Goal: Information Seeking & Learning: Learn about a topic

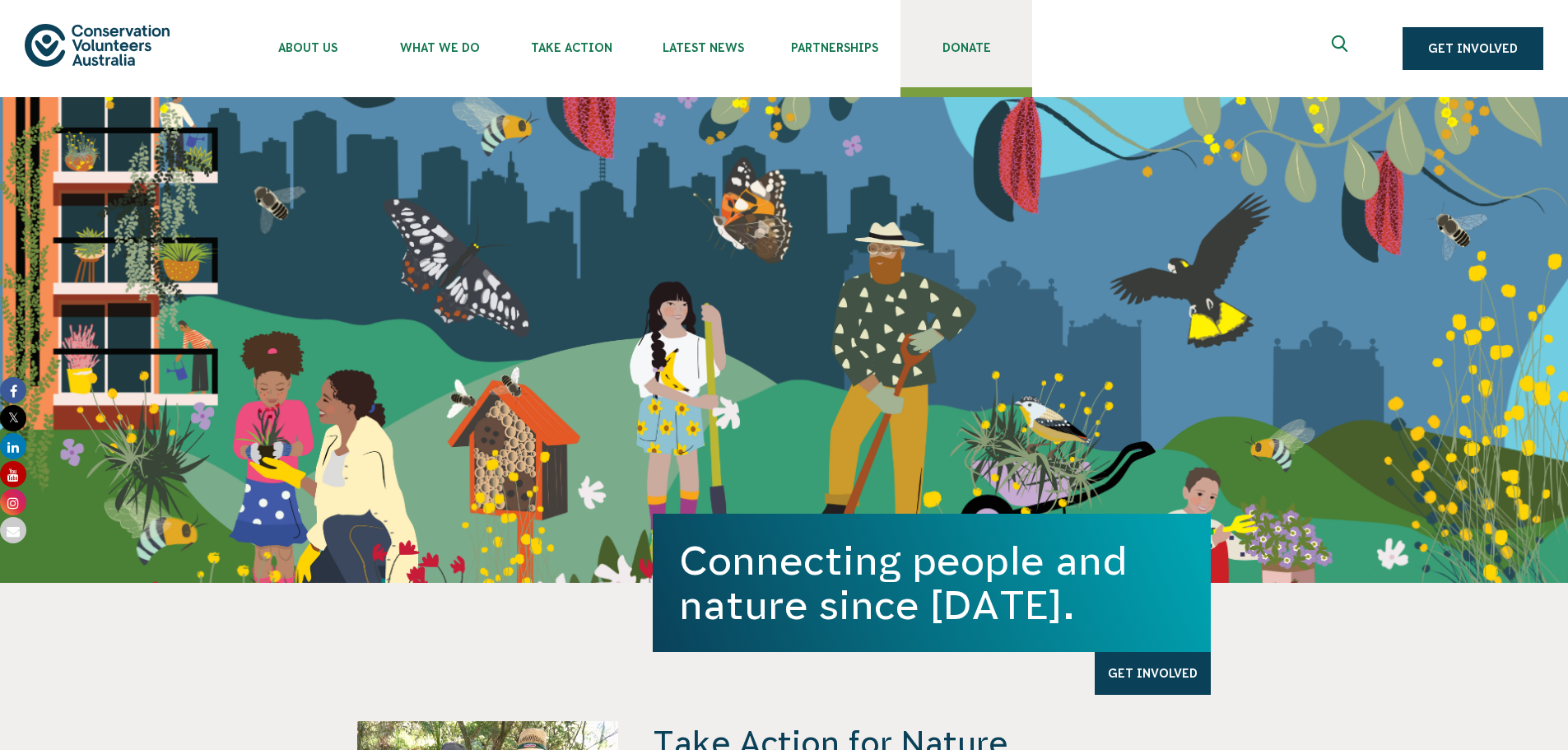
click at [979, 47] on span "Donate" at bounding box center [967, 47] width 132 height 13
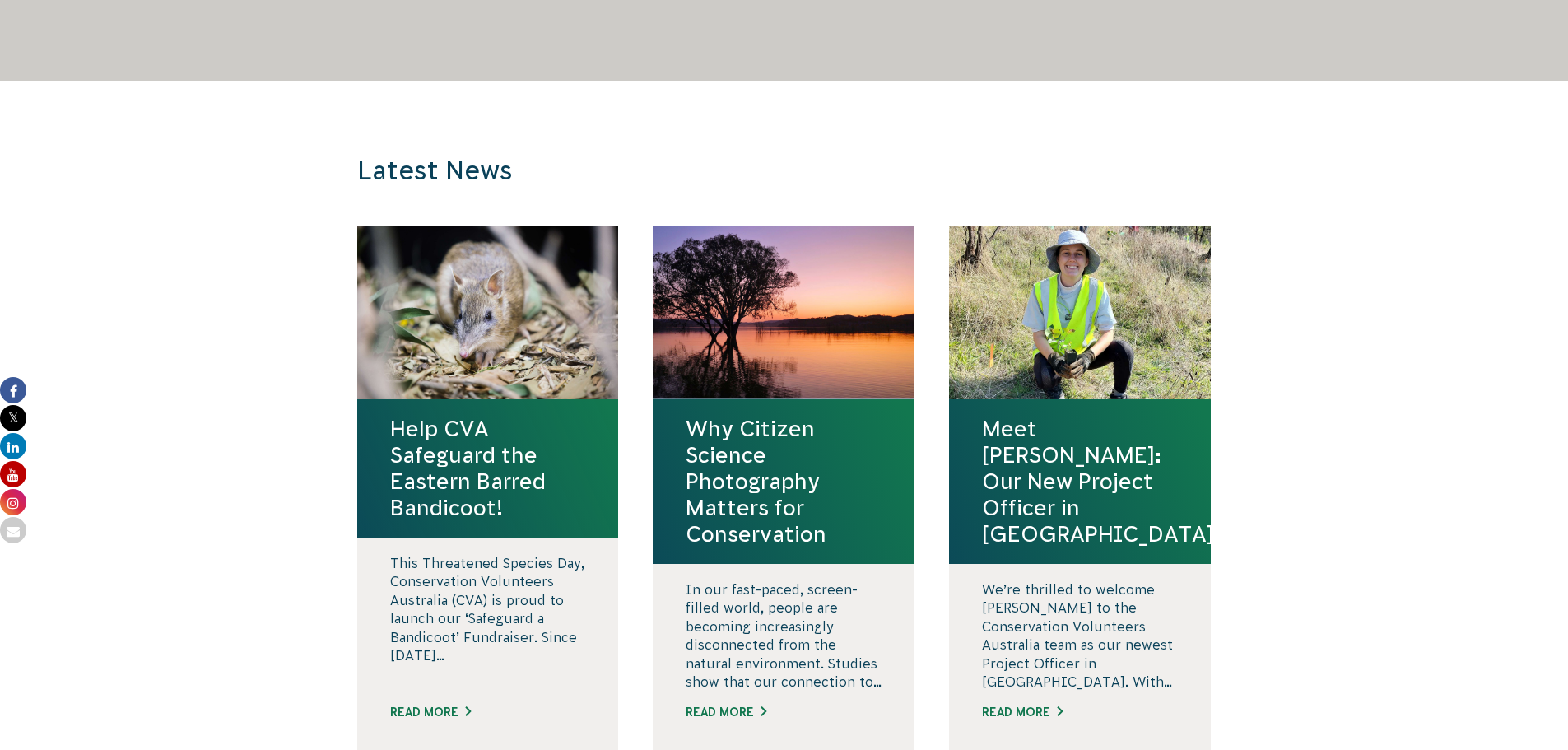
scroll to position [1329, 0]
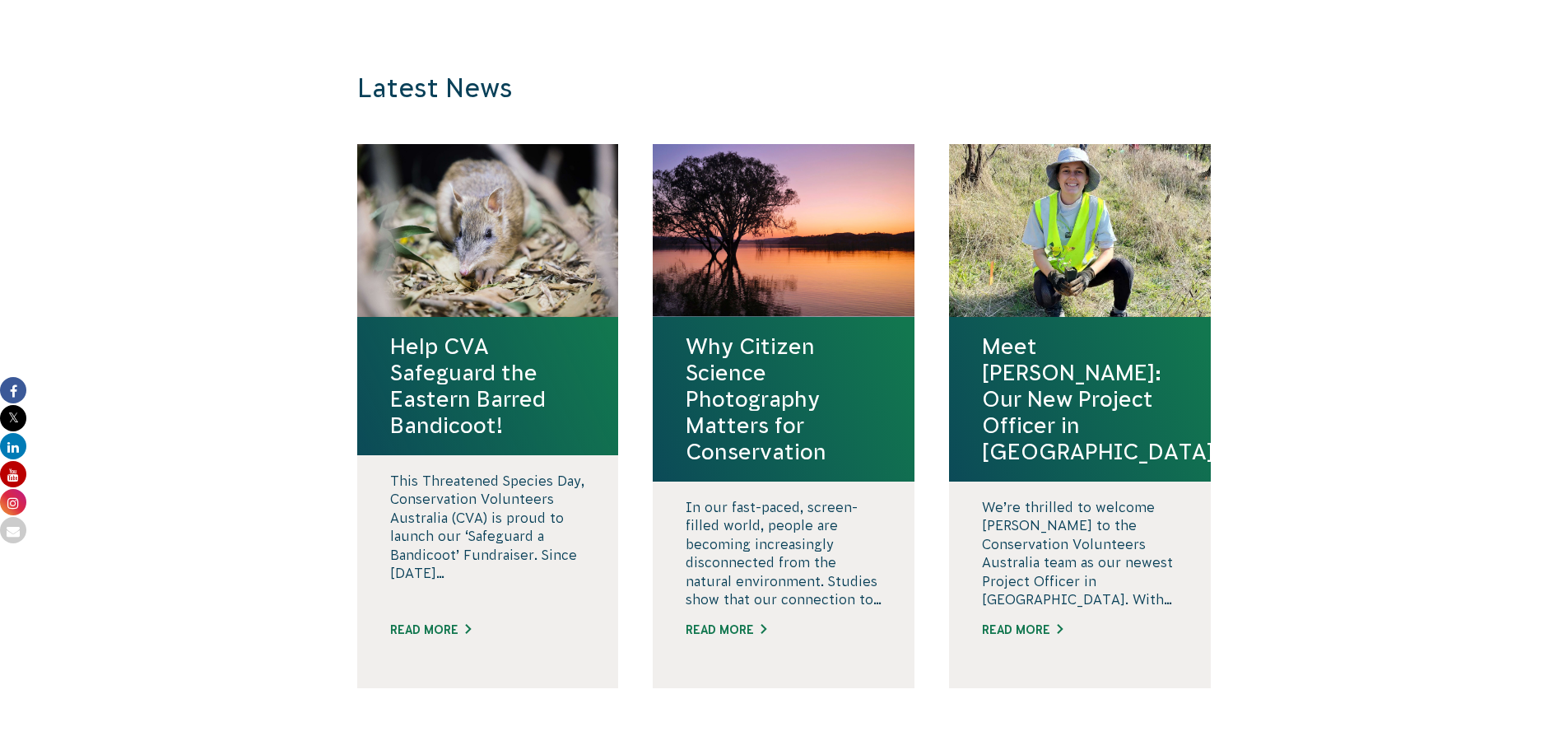
click at [493, 359] on h4 "Help CVA Safeguard the Eastern Barred Bandicoot!" at bounding box center [487, 386] width 195 height 105
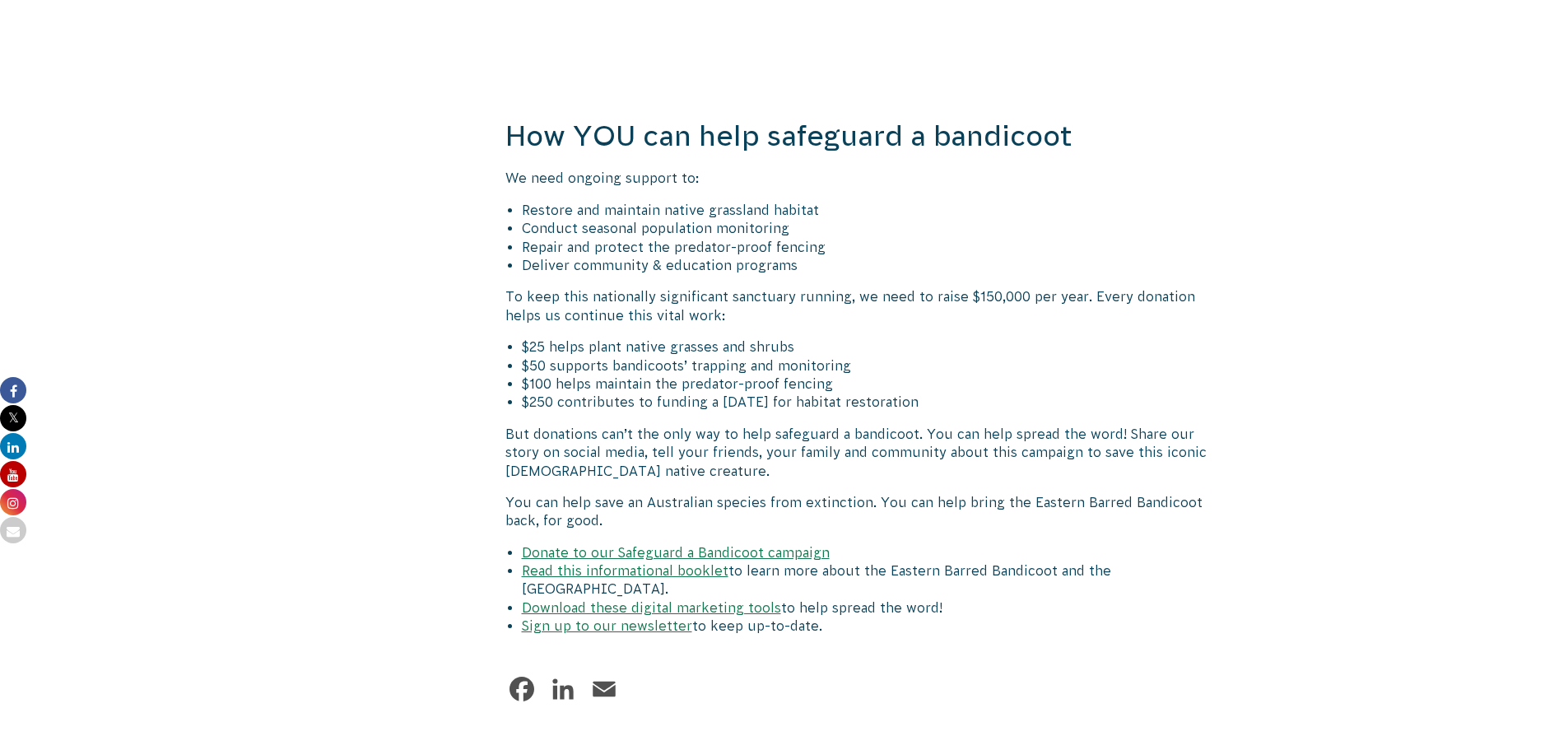
scroll to position [2565, 0]
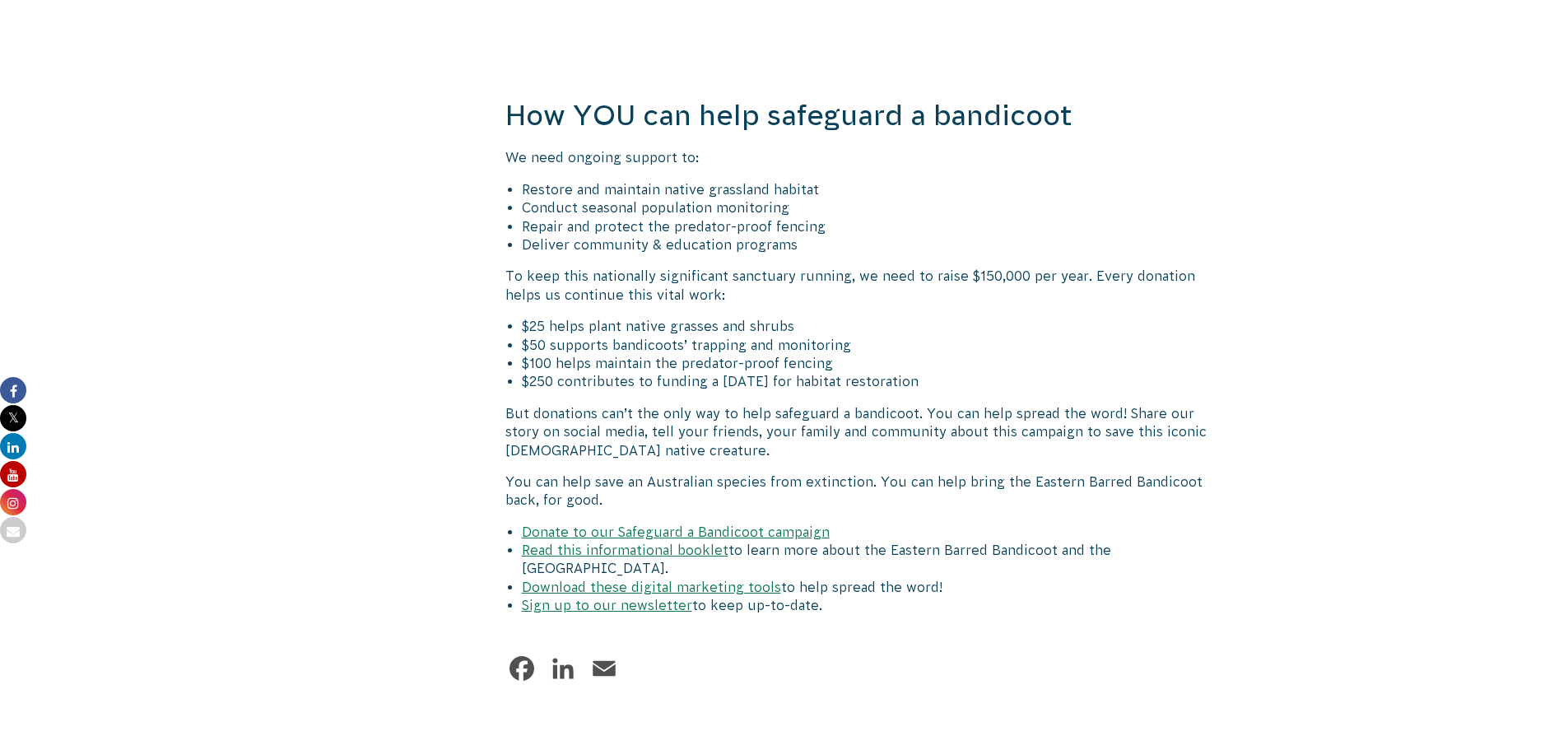
click at [705, 524] on link "Donate to our Safeguard a Bandicoot campaign" at bounding box center [676, 531] width 308 height 15
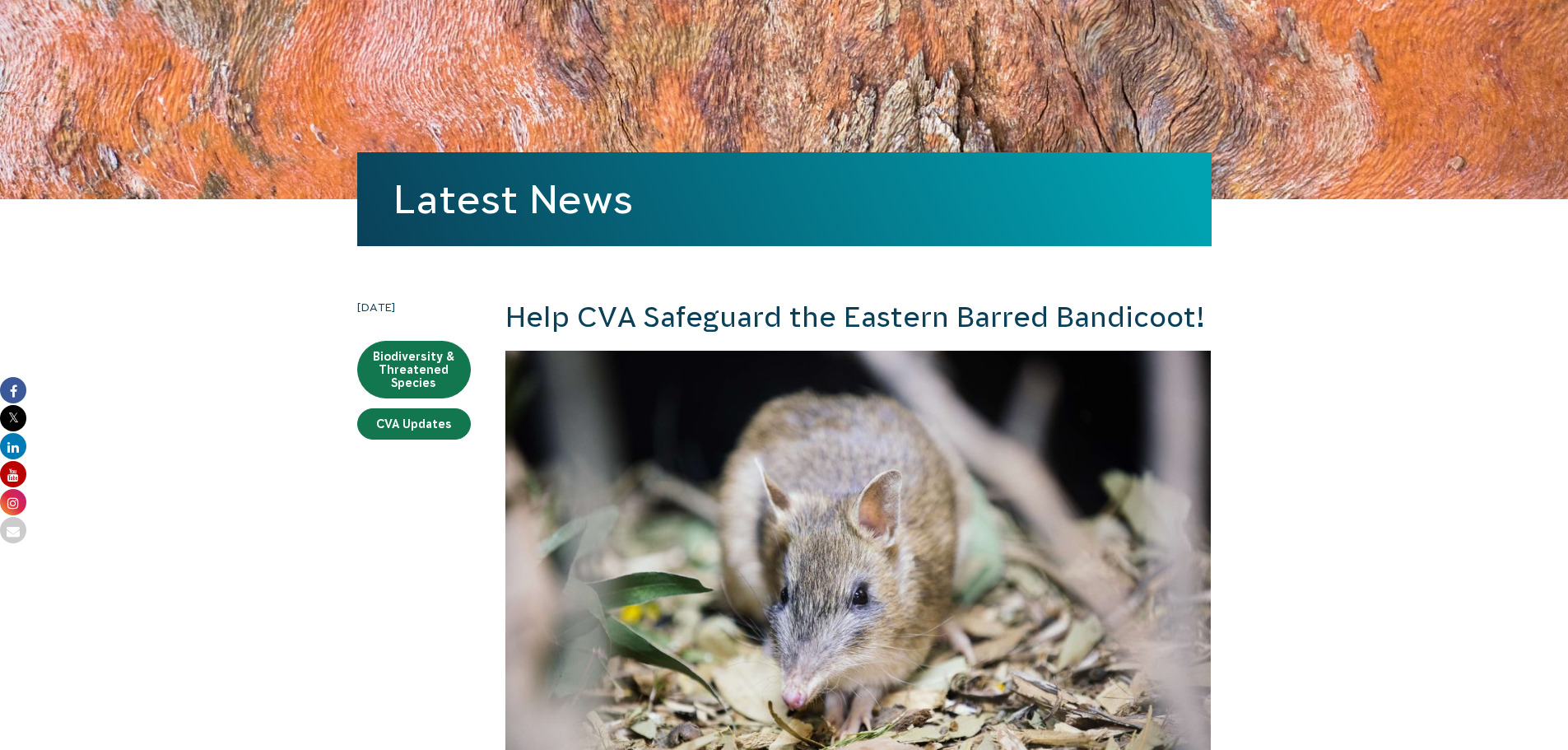
scroll to position [0, 0]
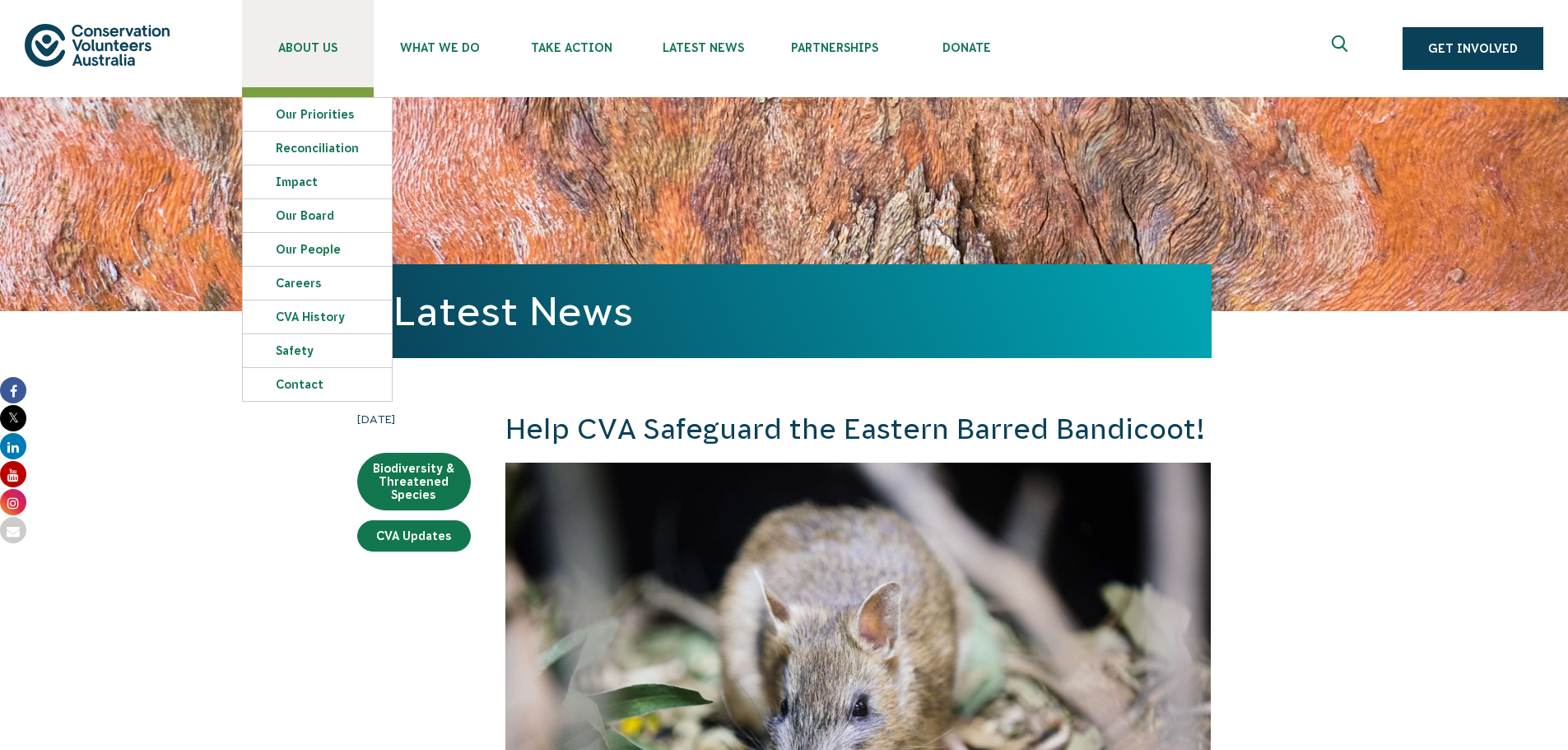
click at [317, 40] on link "About Us" at bounding box center [308, 44] width 132 height 88
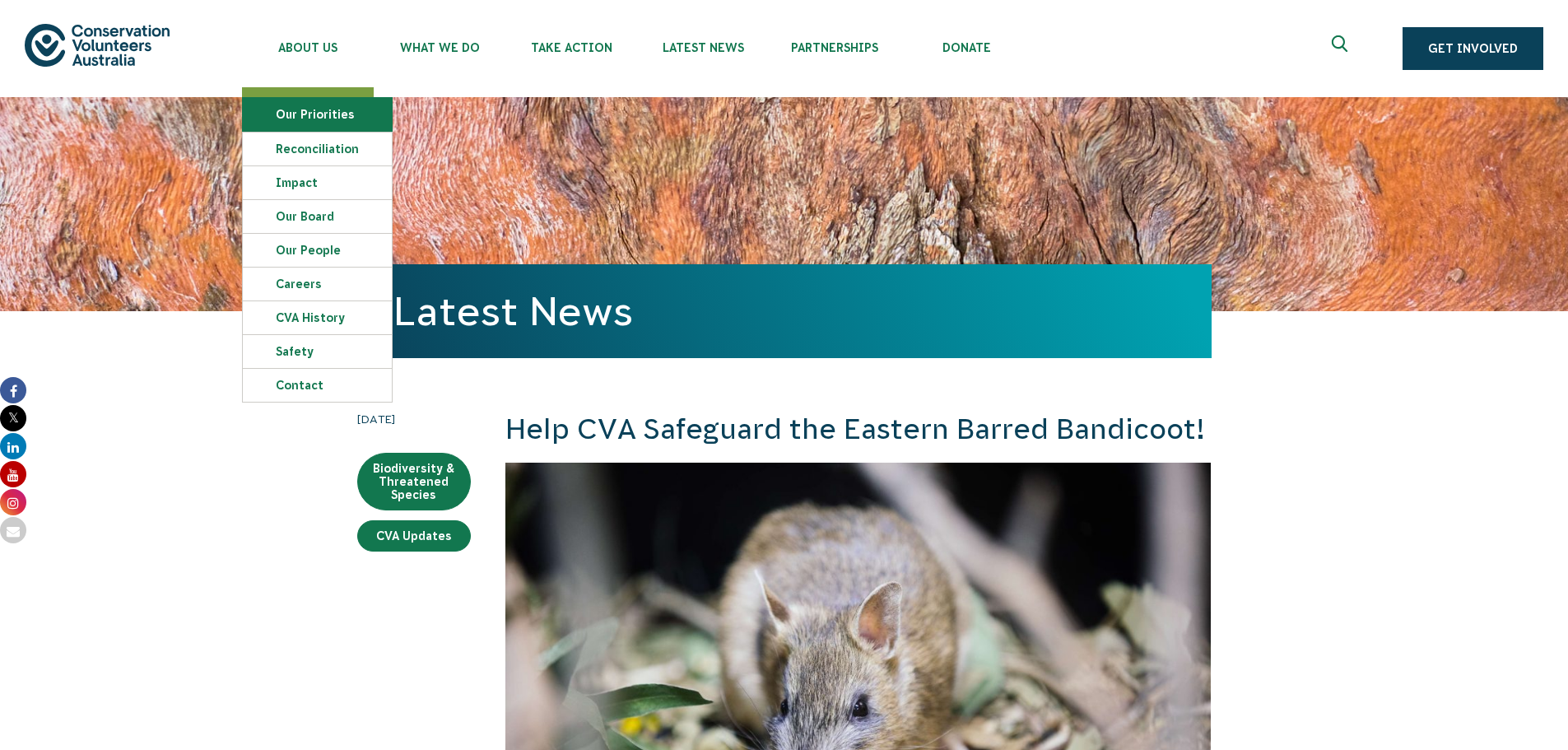
click at [297, 117] on link "Our Priorities" at bounding box center [317, 114] width 149 height 33
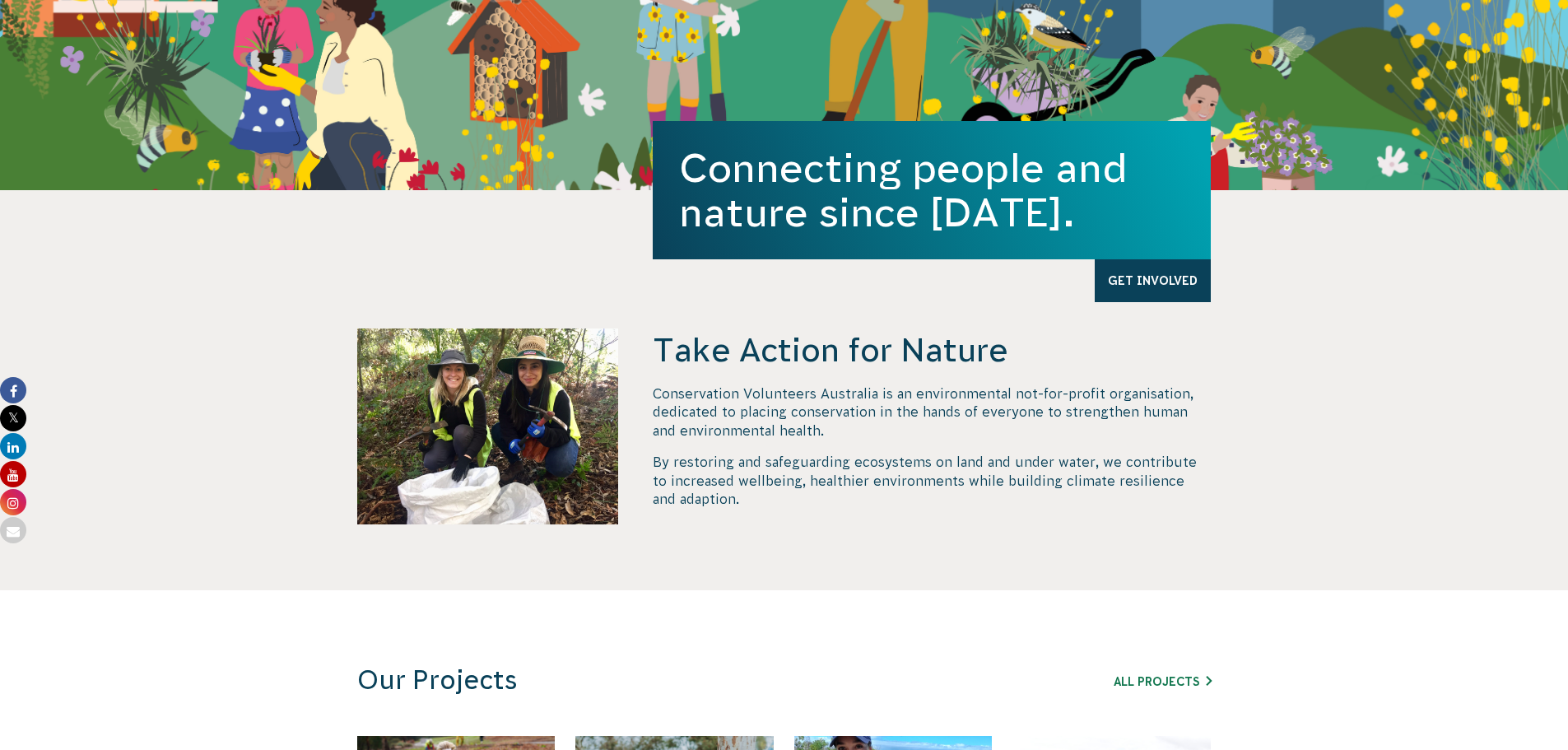
scroll to position [412, 0]
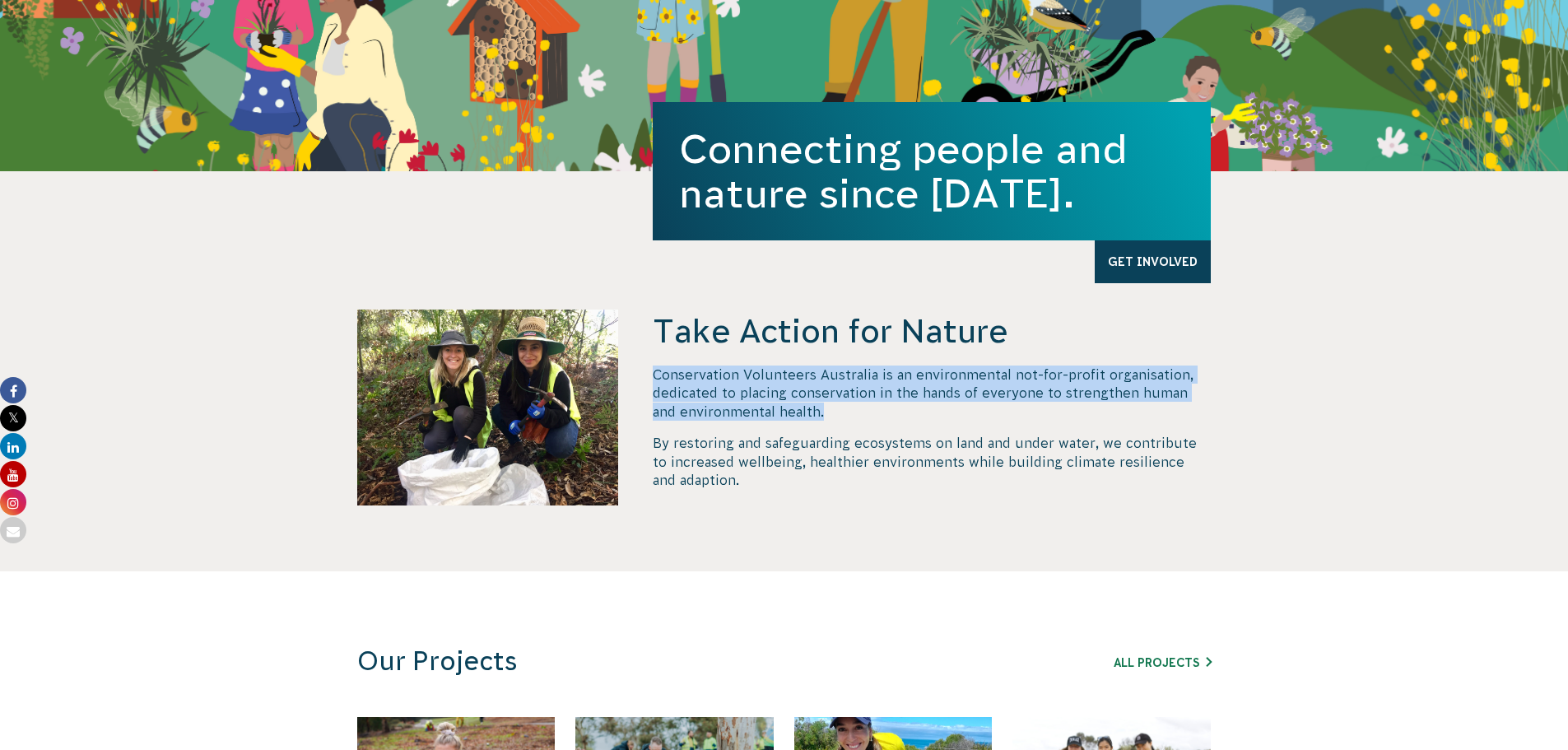
drag, startPoint x: 811, startPoint y: 412, endPoint x: 654, endPoint y: 372, distance: 162.0
click at [654, 372] on p "Conservation Volunteers Australia is an environmental not-for-profit organisati…" at bounding box center [931, 393] width 558 height 55
copy p "Conservation Volunteers Australia is an environmental not-for-profit organisati…"
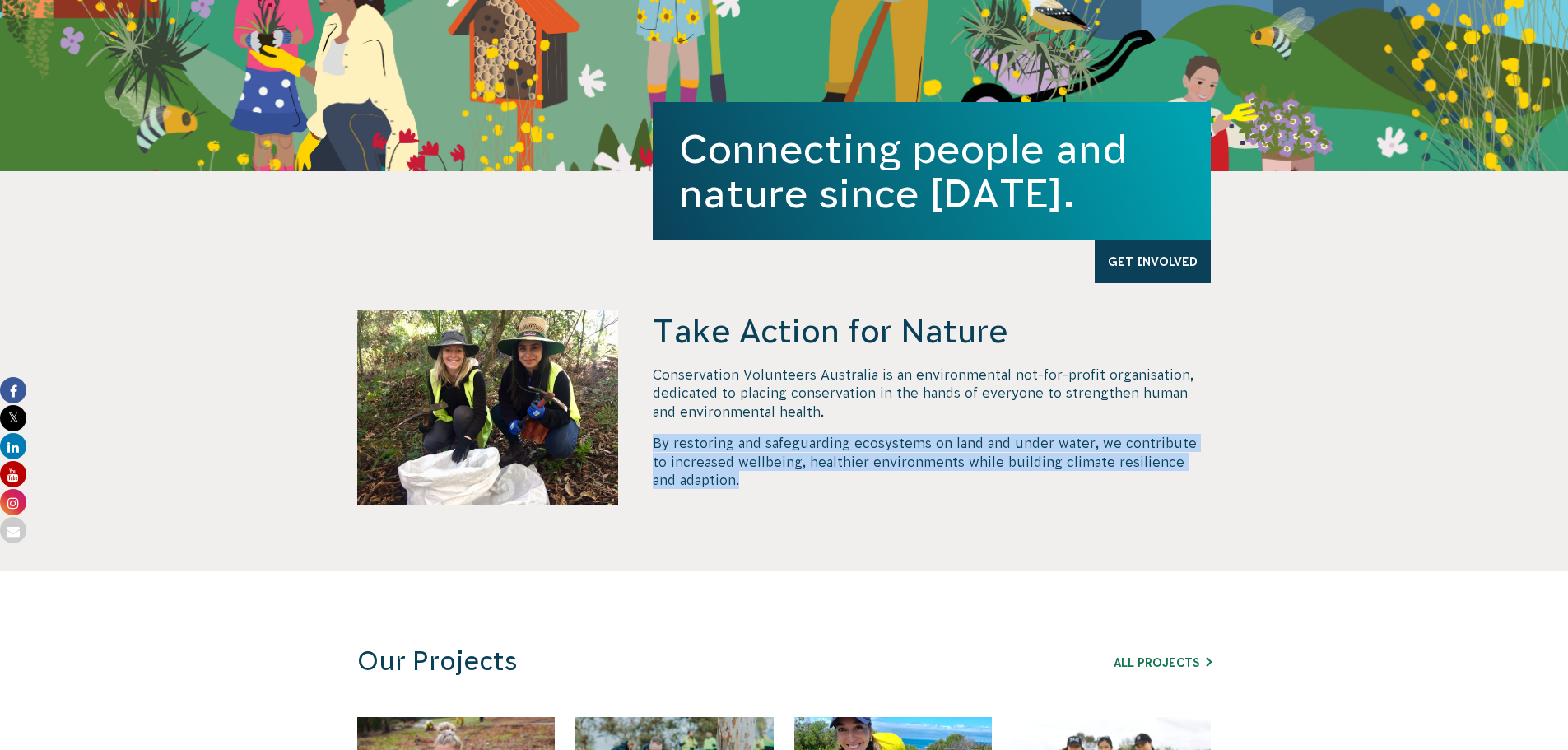
drag, startPoint x: 734, startPoint y: 485, endPoint x: 648, endPoint y: 445, distance: 94.8
click at [648, 445] on div "Take Action for Nature Conservation Volunteers Australia is an environmental no…" at bounding box center [784, 440] width 889 height 262
copy p "By restoring and safeguarding ecosystems on land and under water, we contribute…"
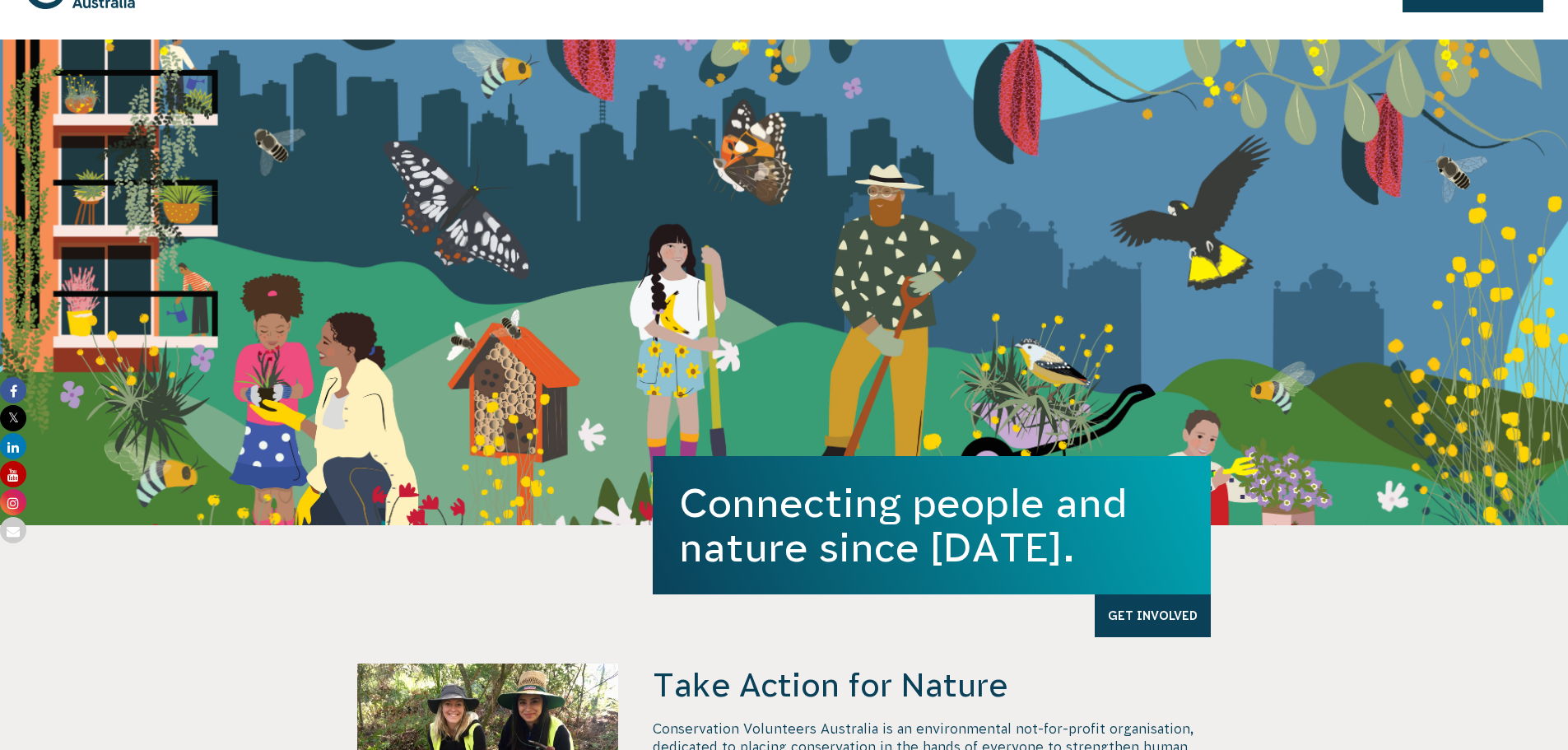
scroll to position [0, 0]
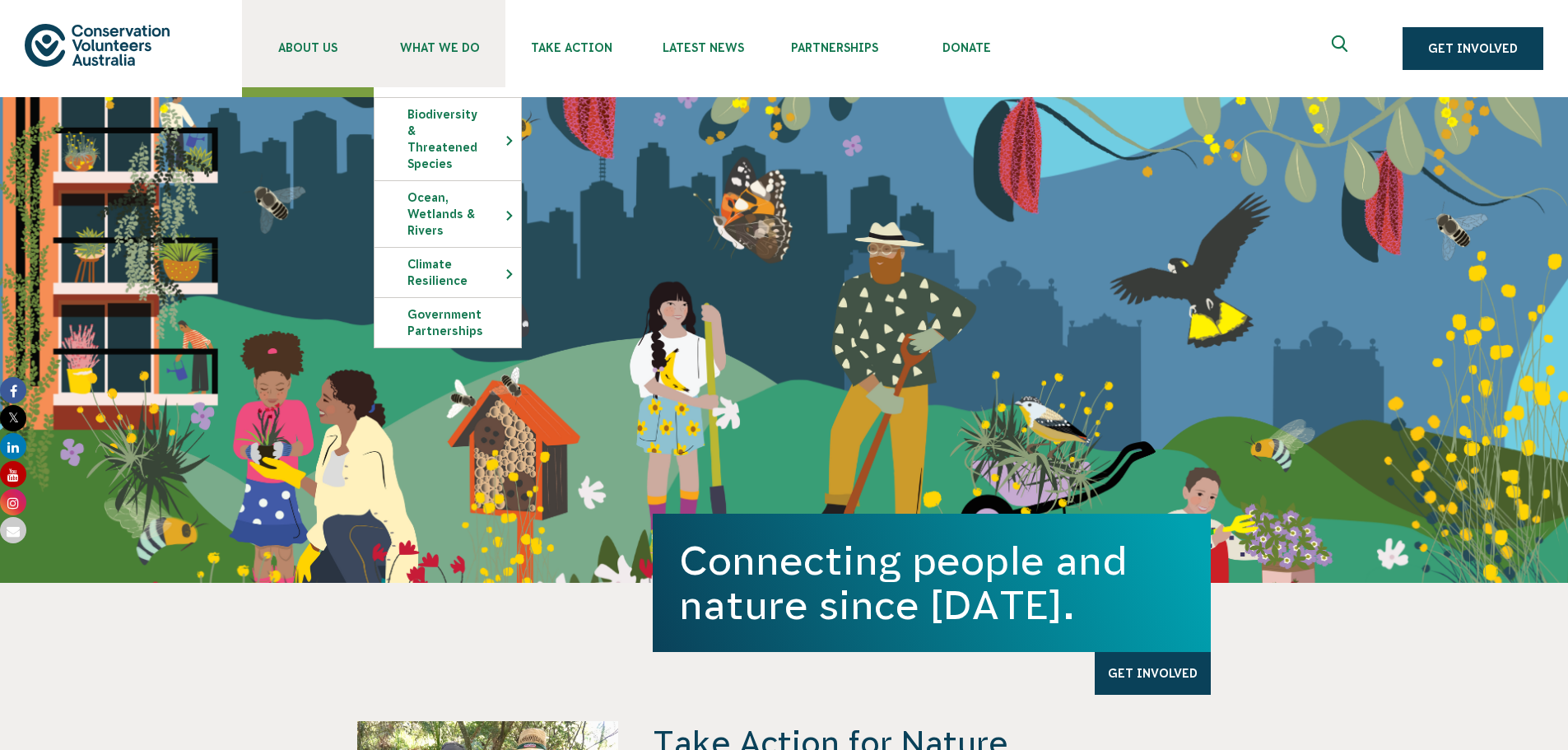
drag, startPoint x: 388, startPoint y: 42, endPoint x: 369, endPoint y: 41, distance: 19.0
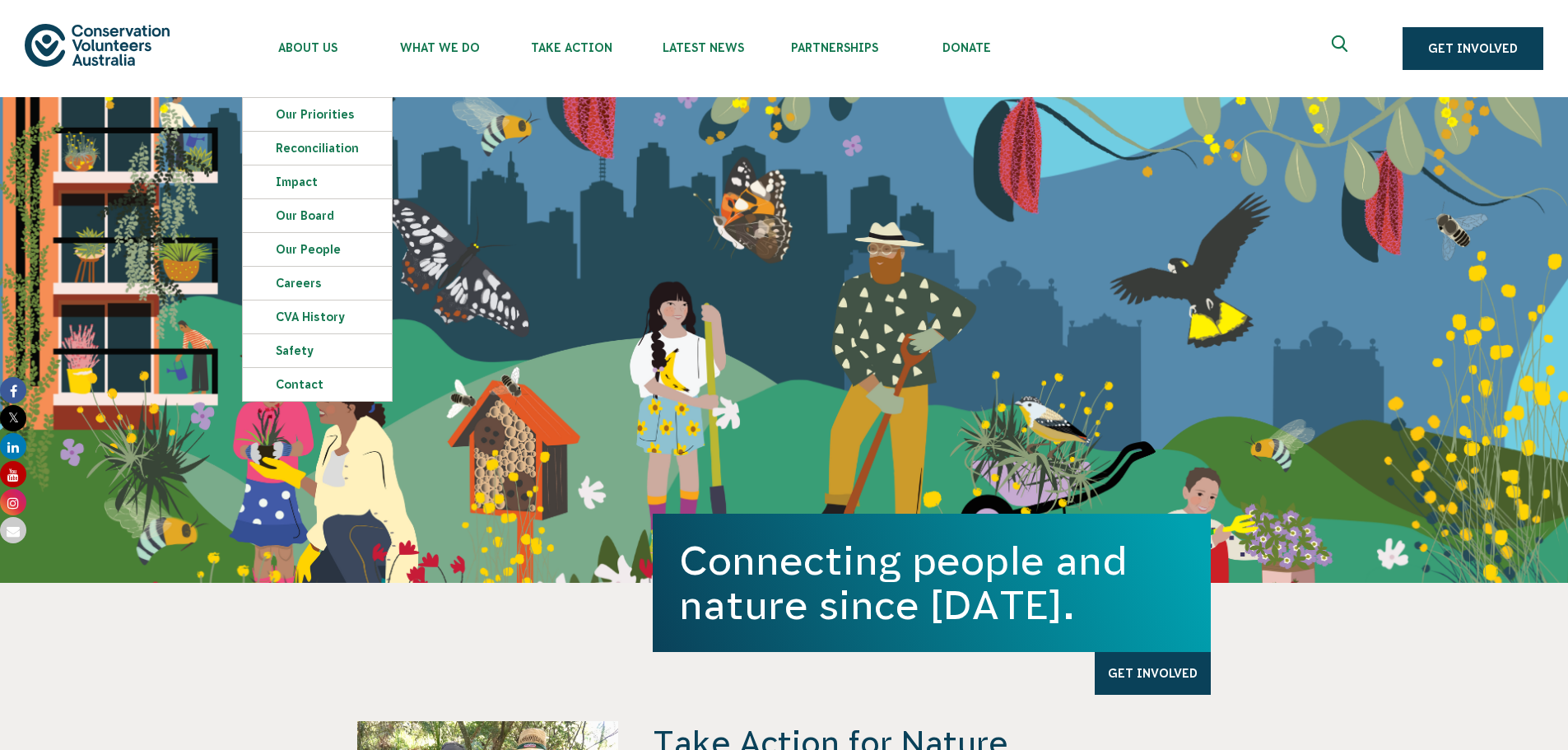
drag, startPoint x: 369, startPoint y: 41, endPoint x: 229, endPoint y: 65, distance: 142.0
click at [228, 64] on div "About Us Our Priorities Reconciliation Impact Our Board Our People Careers CVA …" at bounding box center [784, 48] width 1518 height 97
click at [291, 185] on link "Impact" at bounding box center [317, 181] width 149 height 33
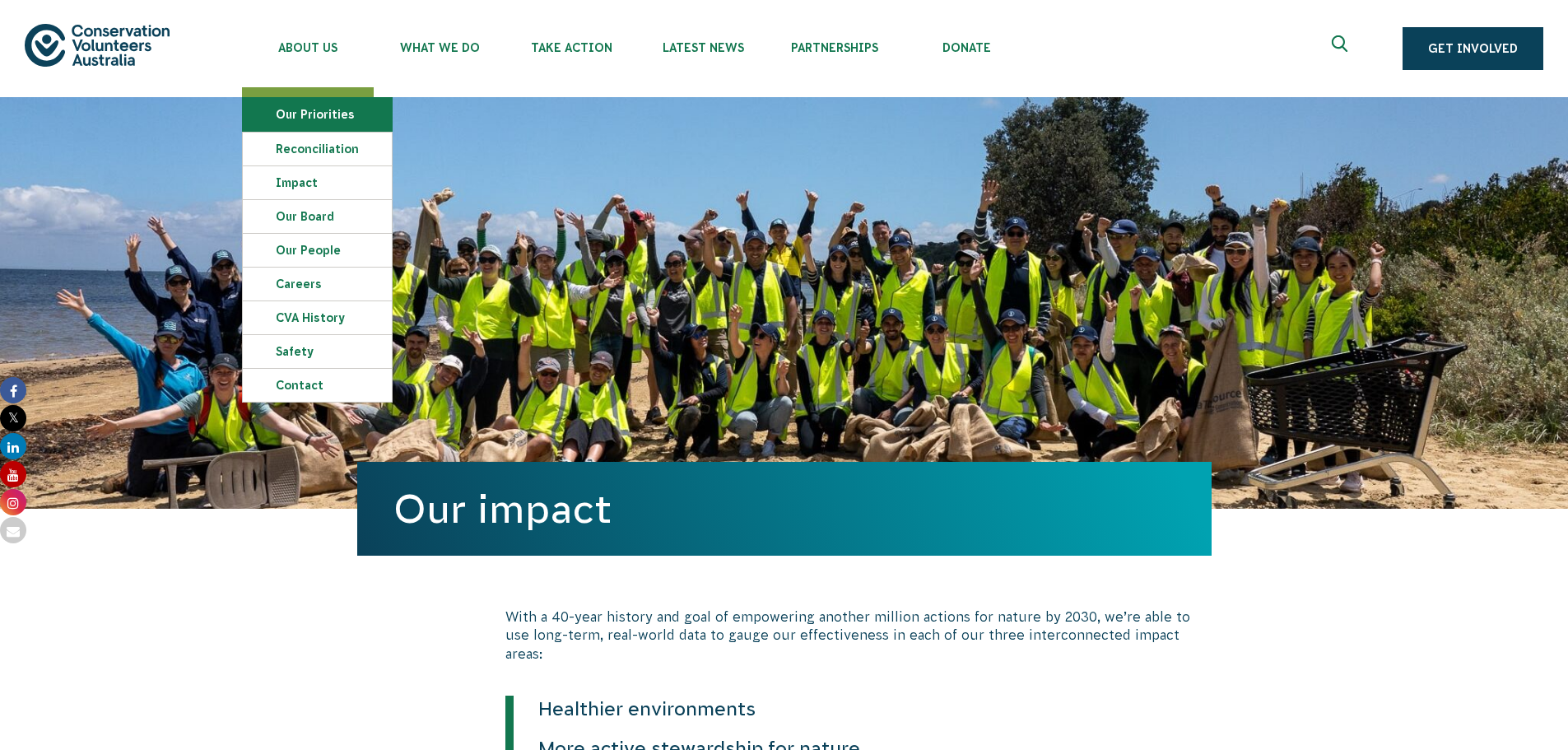
click at [298, 102] on link "Our Priorities" at bounding box center [317, 114] width 149 height 33
click at [87, 43] on img at bounding box center [97, 45] width 145 height 42
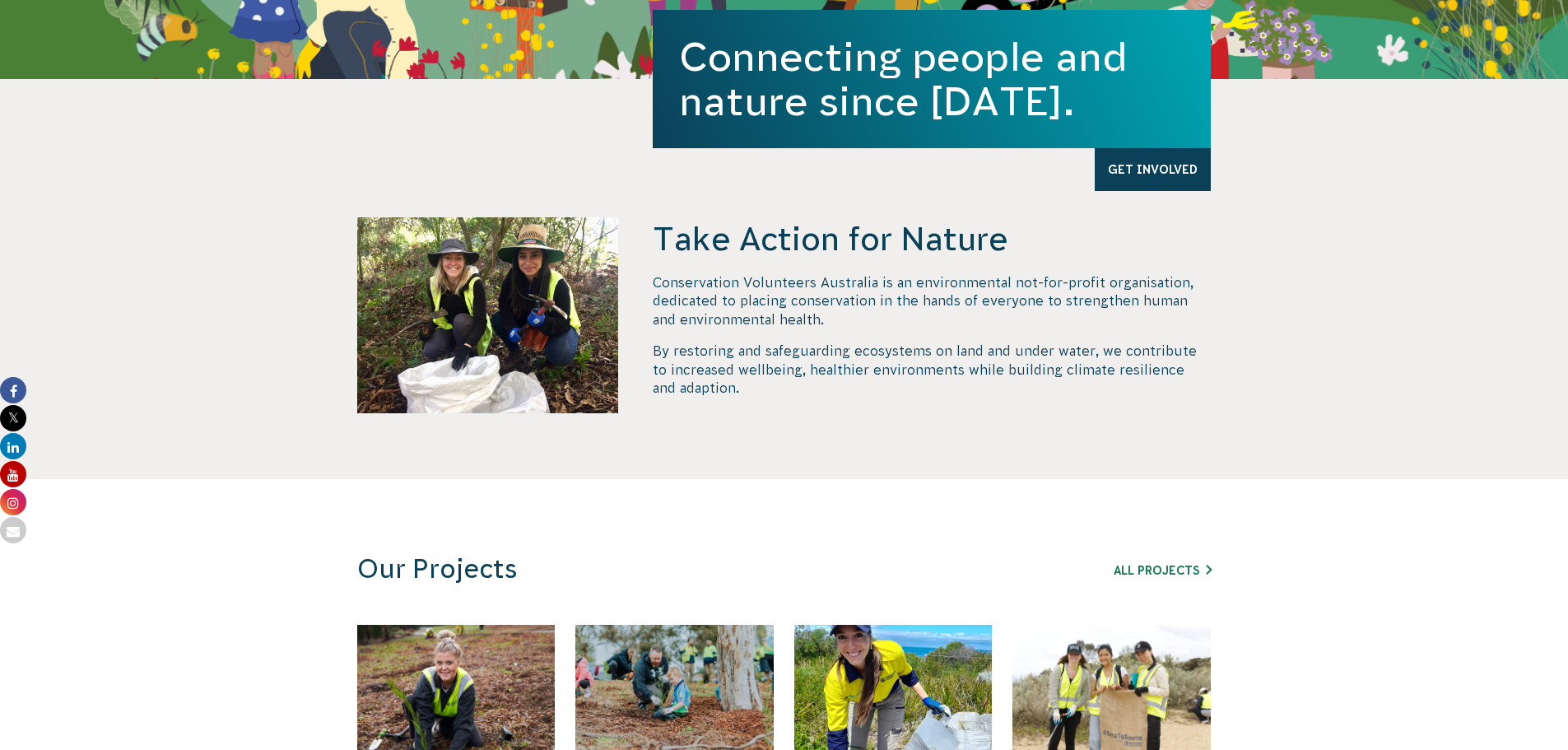
scroll to position [494, 0]
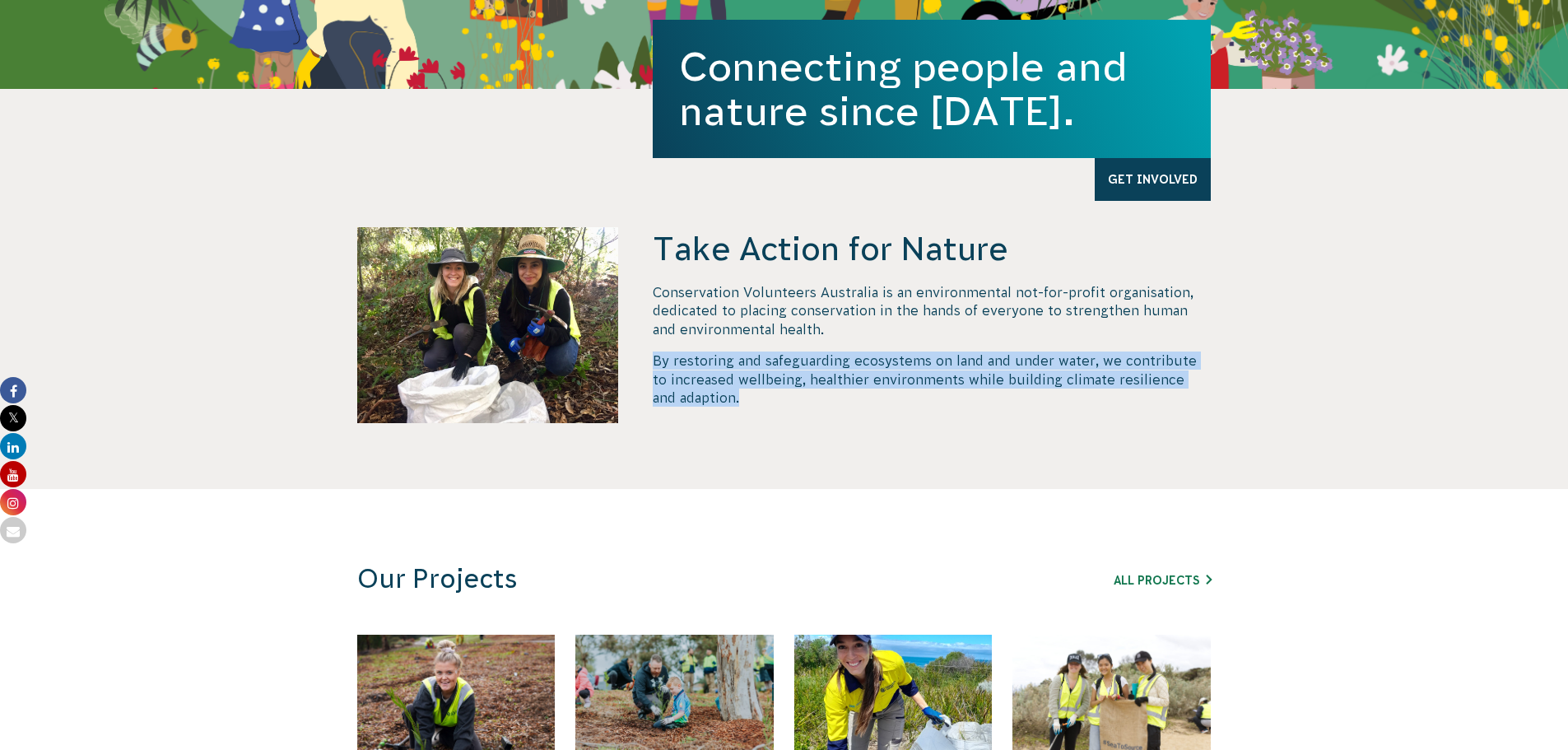
drag, startPoint x: 715, startPoint y: 398, endPoint x: 654, endPoint y: 363, distance: 70.3
click at [654, 363] on p "By restoring and safeguarding ecosystems on land and under water, we contribute…" at bounding box center [931, 379] width 558 height 55
copy p "By restoring and safeguarding ecosystems on land and under water, we contribute…"
click at [1119, 177] on link "Get Involved" at bounding box center [1152, 179] width 116 height 43
copy p "By restoring and safeguarding ecosystems on land and under water, we contribute…"
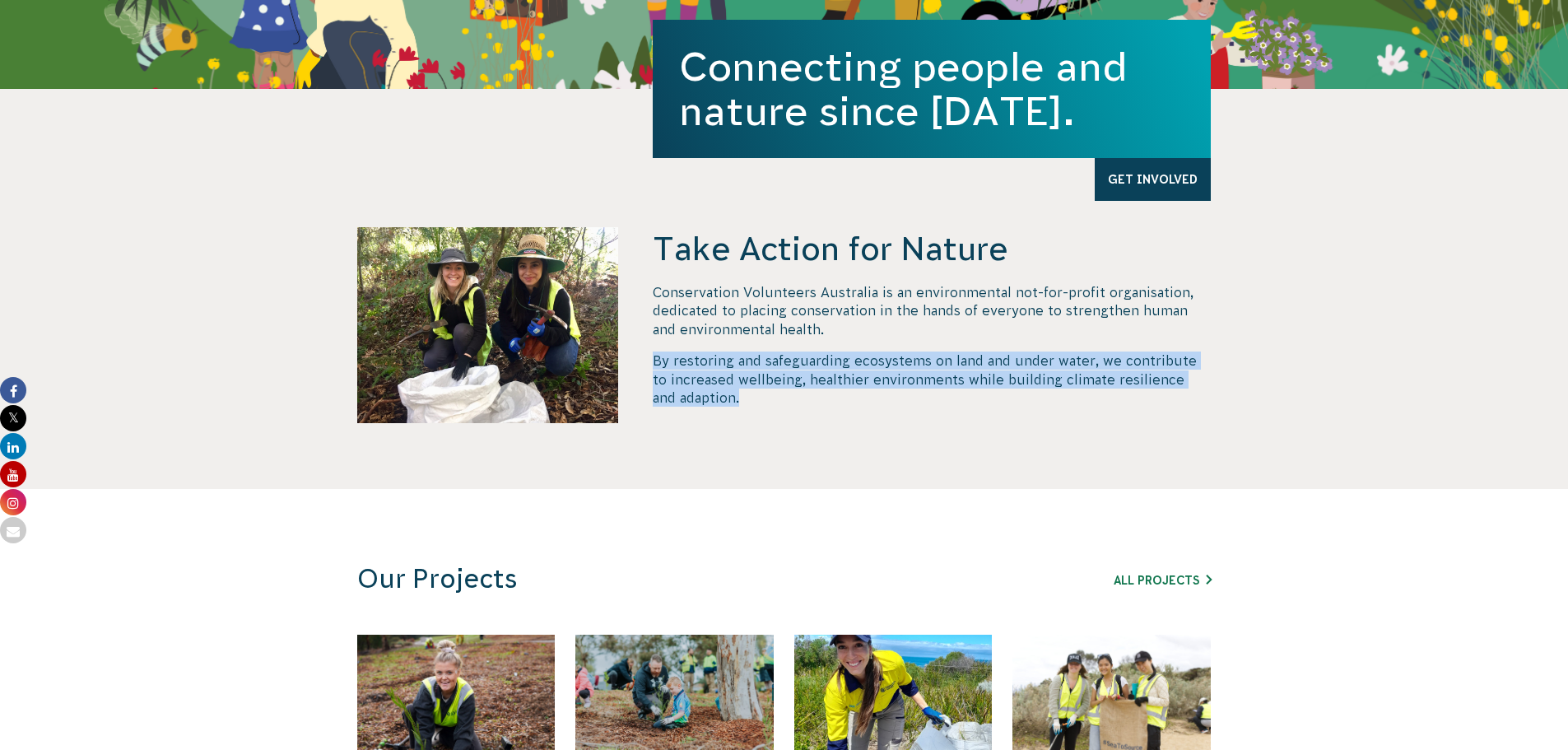
click at [997, 380] on p "By restoring and safeguarding ecosystems on land and under water, we contribute…" at bounding box center [931, 379] width 558 height 55
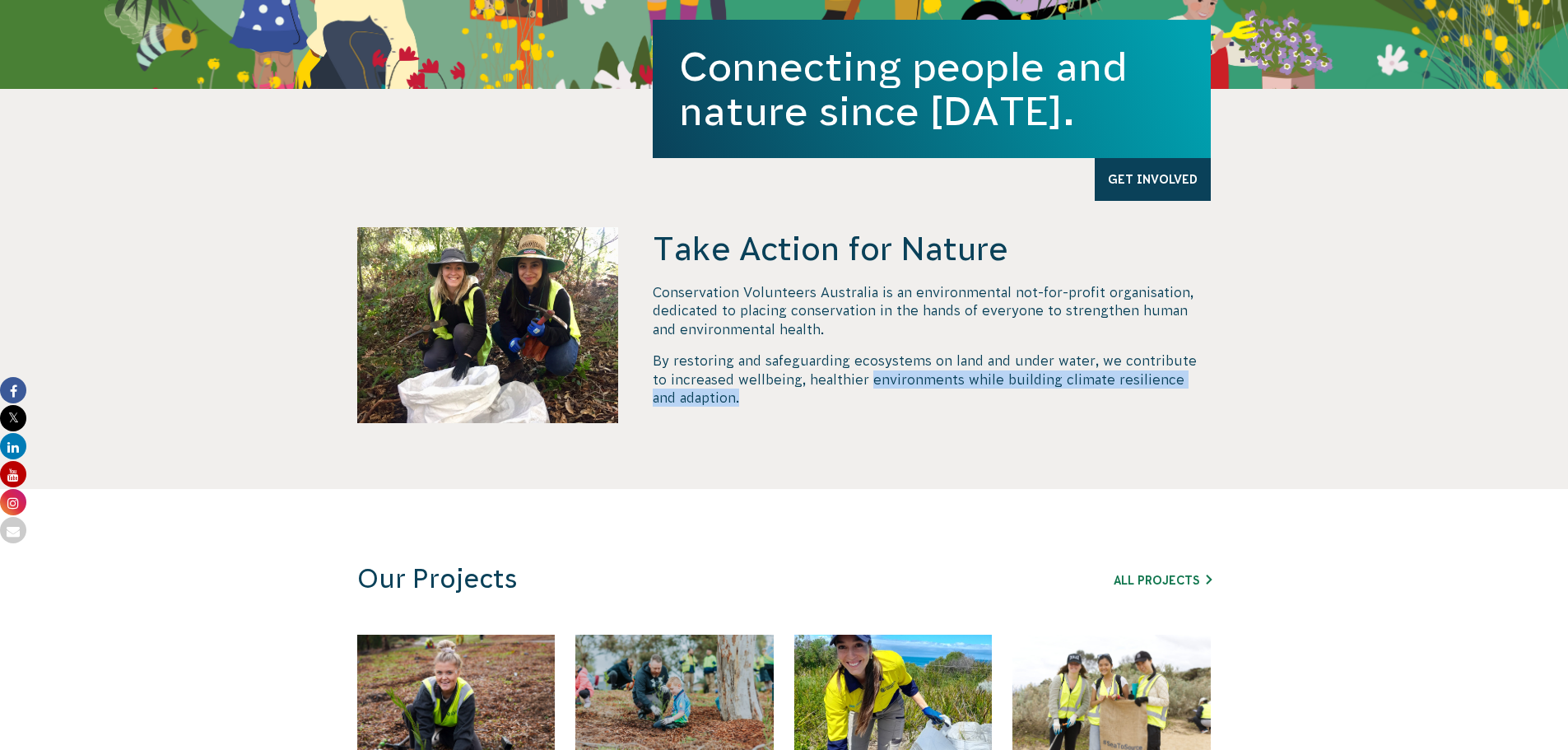
drag, startPoint x: 851, startPoint y: 380, endPoint x: 883, endPoint y: 407, distance: 41.9
click at [883, 407] on p "By restoring and safeguarding ecosystems on land and under water, we contribute…" at bounding box center [931, 379] width 558 height 55
copy p "environments while building climate resilience and adaption."
